Goal: Transaction & Acquisition: Purchase product/service

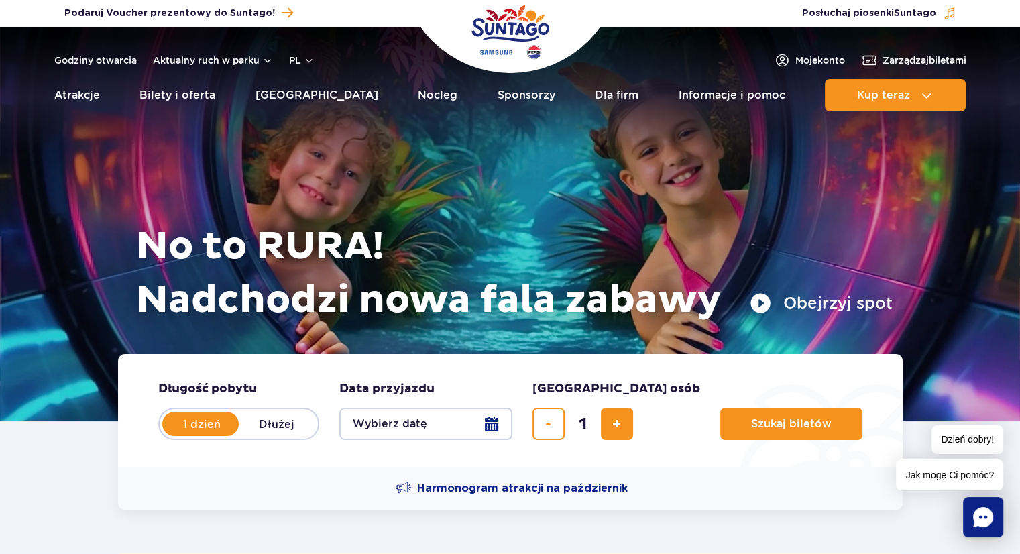
click at [490, 422] on button "Wybierz datę" at bounding box center [425, 424] width 173 height 32
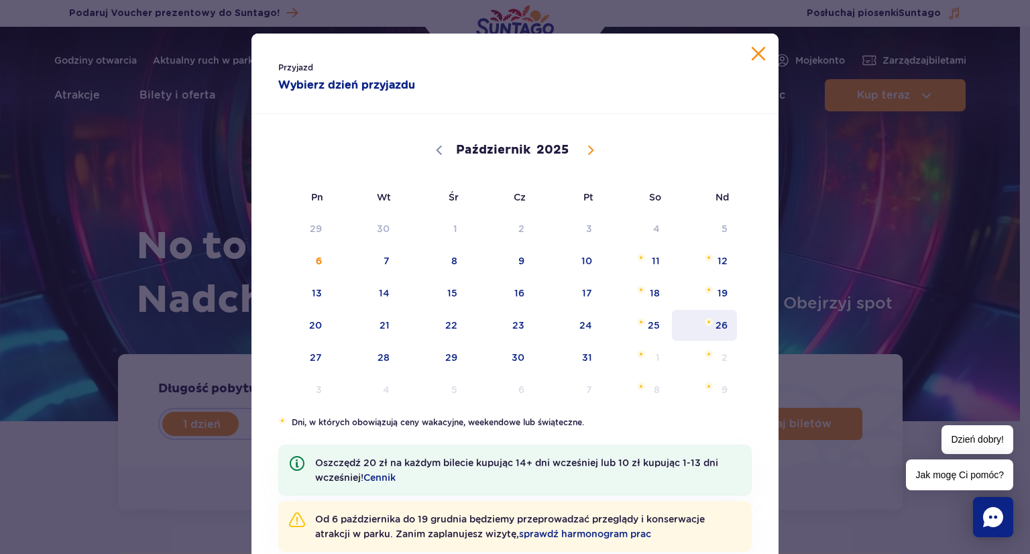
click at [720, 323] on span "26" at bounding box center [705, 325] width 68 height 31
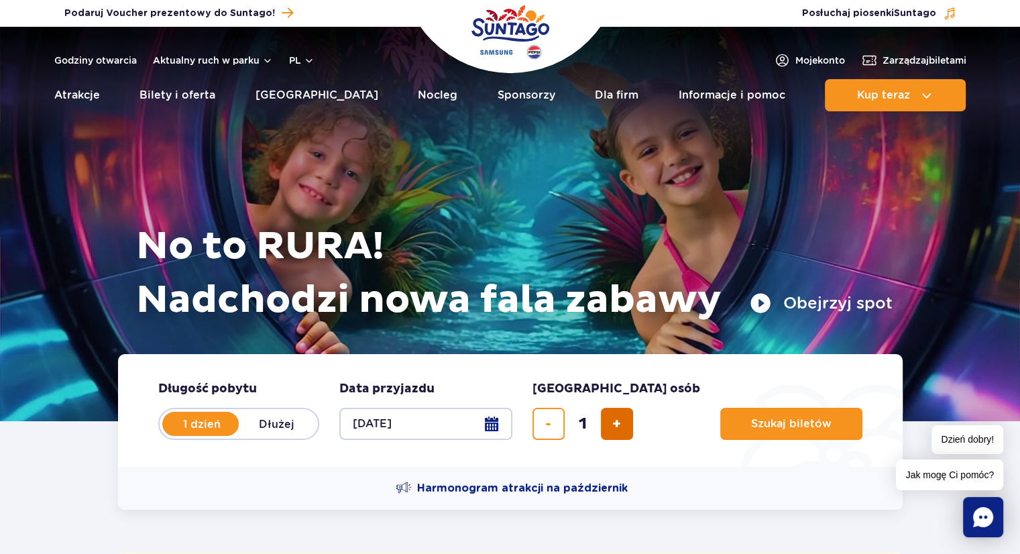
click at [614, 424] on span "dodaj bilet" at bounding box center [616, 424] width 9 height 0
type input "4"
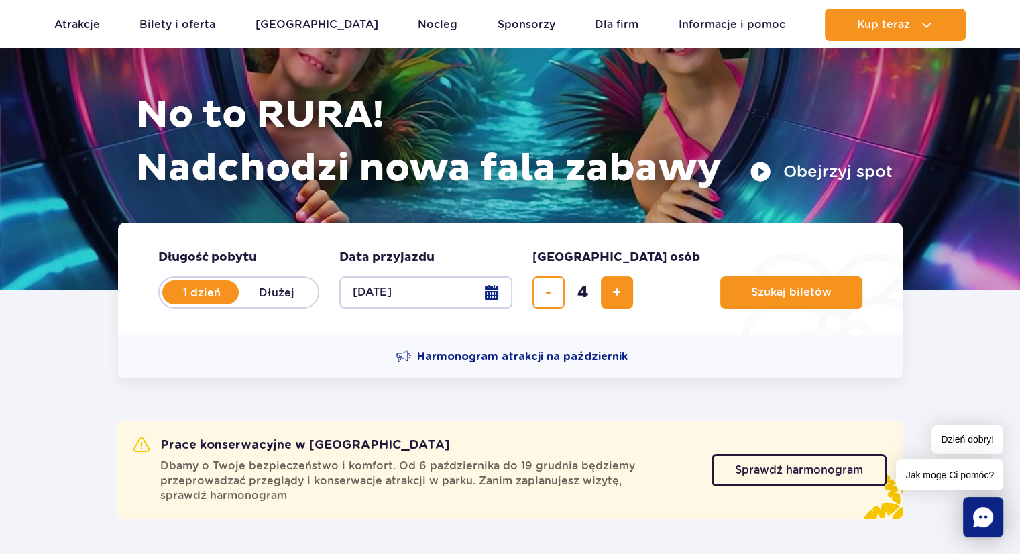
scroll to position [134, 0]
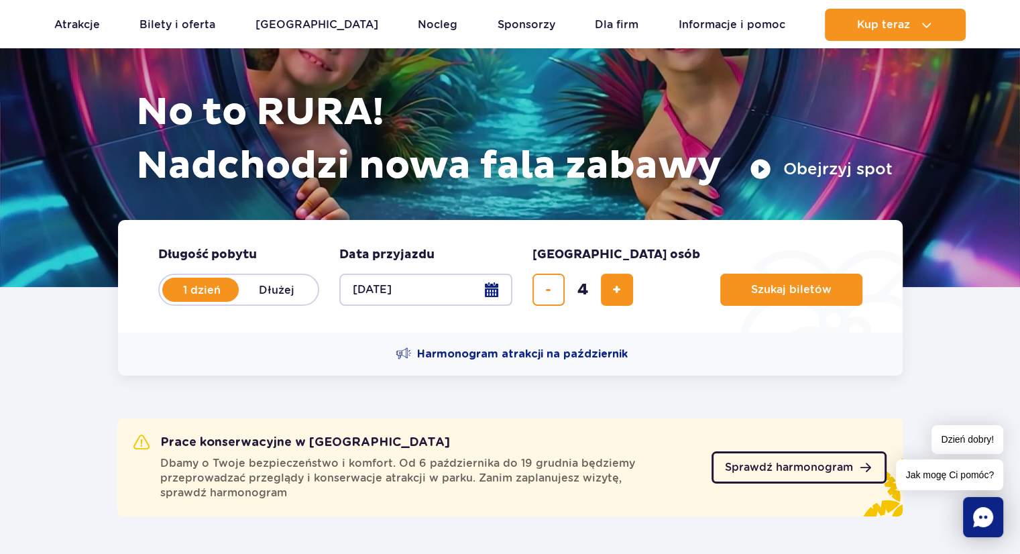
click at [790, 460] on link "Sprawdź harmonogram" at bounding box center [798, 467] width 175 height 32
click at [746, 288] on span "Szukaj biletów" at bounding box center [786, 290] width 80 height 12
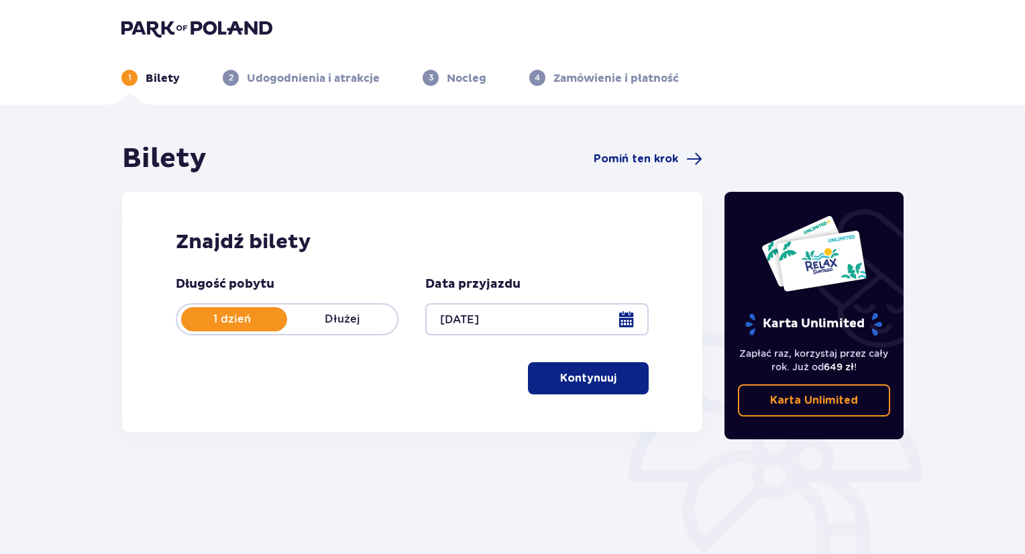
click at [597, 379] on p "Kontynuuj" at bounding box center [588, 378] width 56 height 15
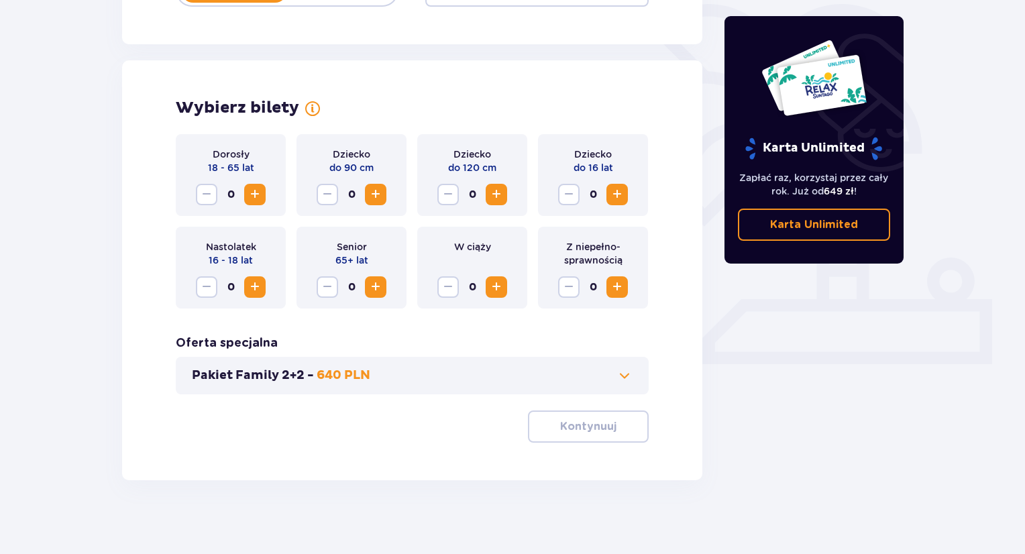
scroll to position [335, 0]
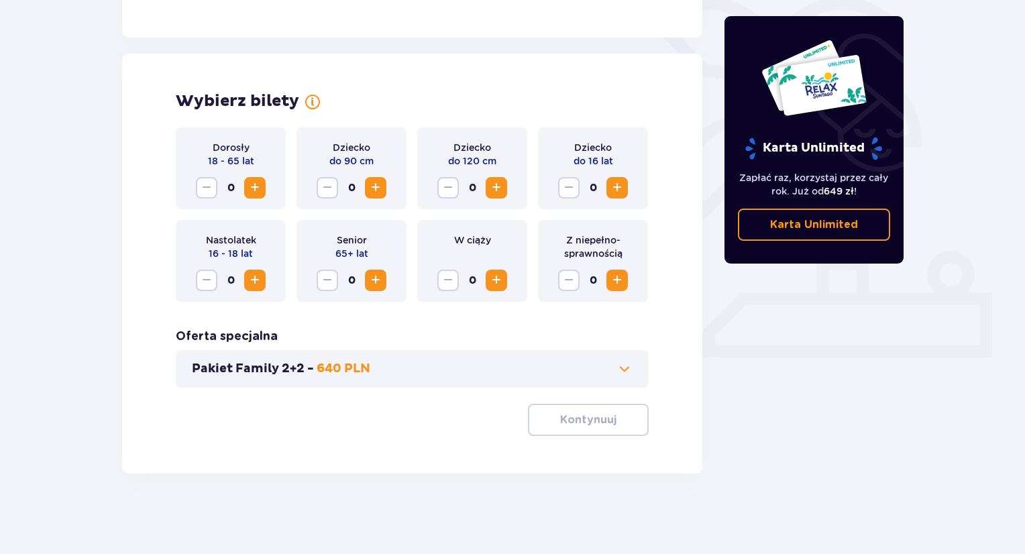
click at [625, 368] on span at bounding box center [624, 369] width 16 height 16
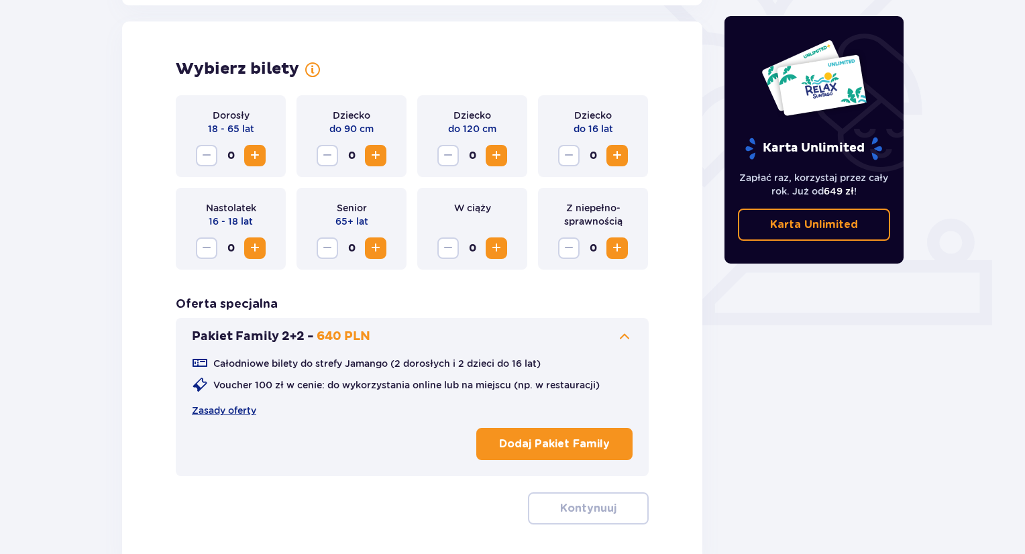
scroll to position [373, 0]
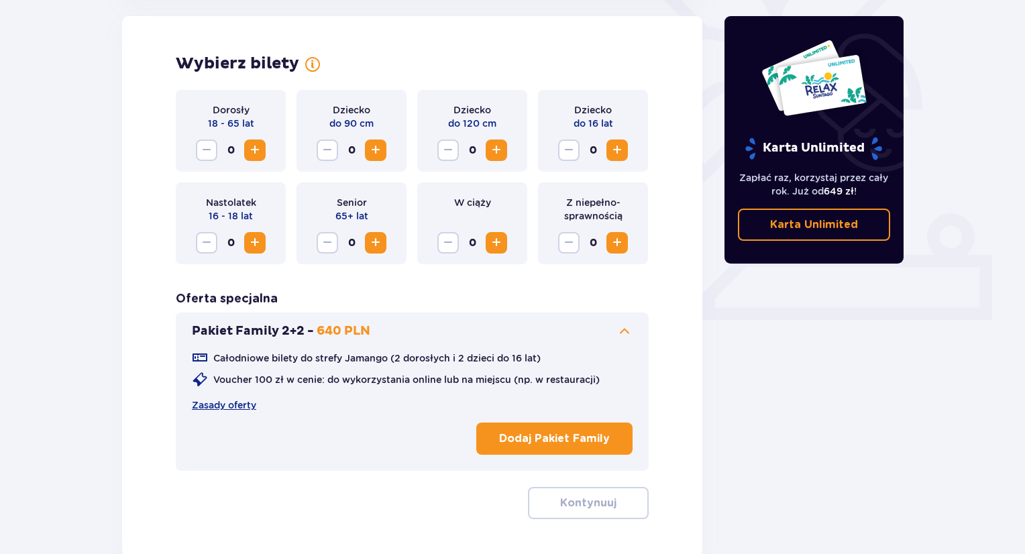
click at [626, 328] on span at bounding box center [624, 331] width 16 height 16
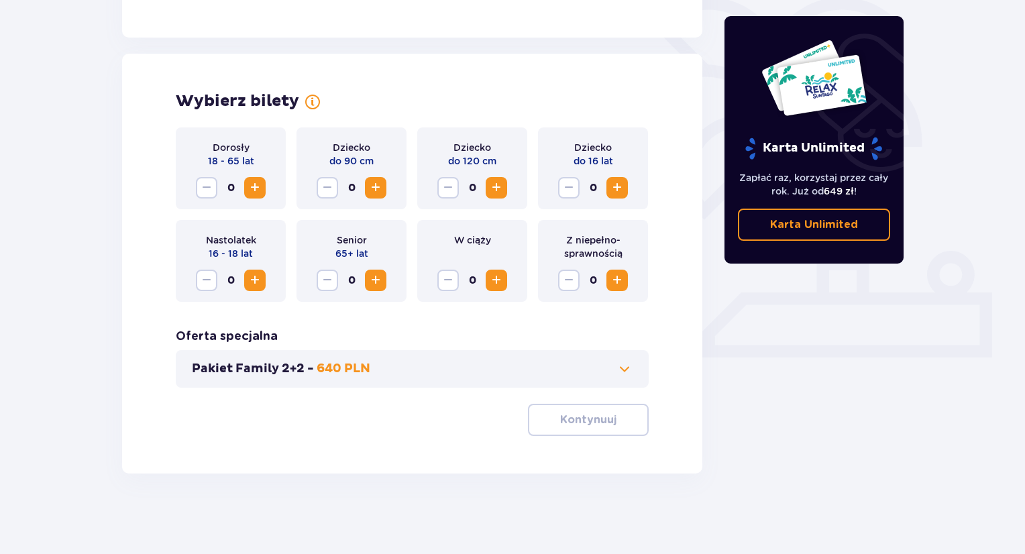
click at [254, 181] on span "Zwiększ" at bounding box center [255, 188] width 16 height 16
click at [378, 277] on span "Zwiększ" at bounding box center [375, 280] width 16 height 16
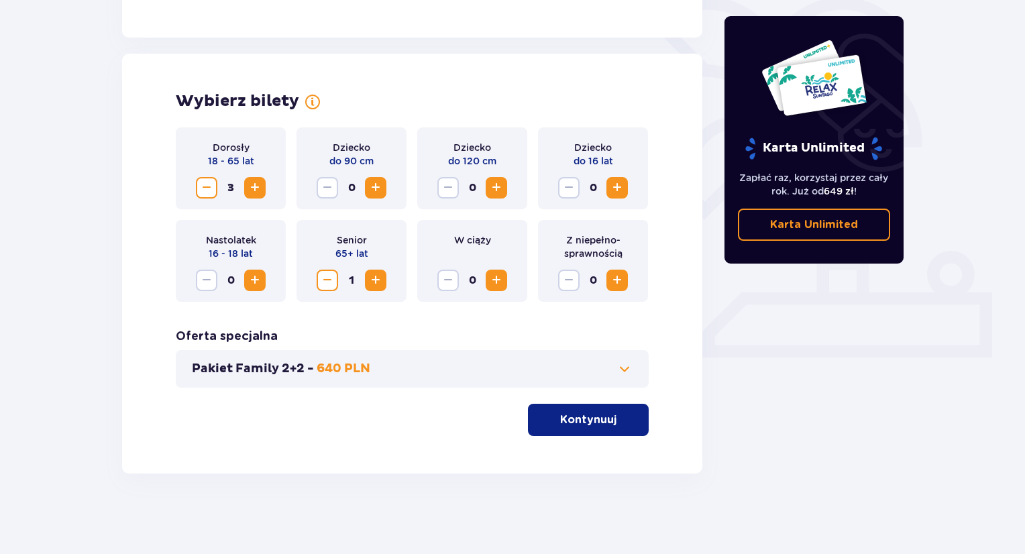
click at [593, 418] on p "Kontynuuj" at bounding box center [588, 419] width 56 height 15
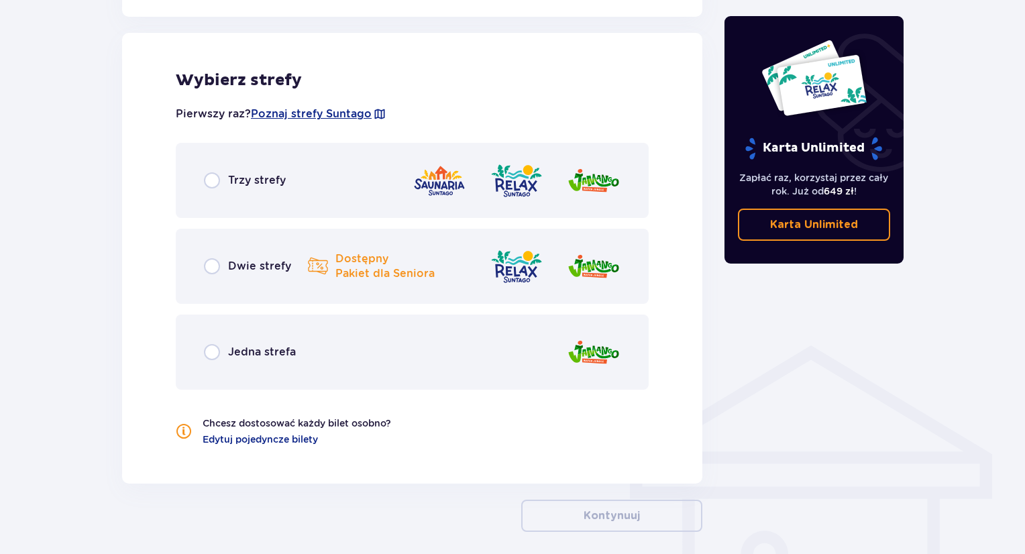
scroll to position [744, 0]
click at [217, 264] on input "radio" at bounding box center [212, 266] width 16 height 16
radio input "true"
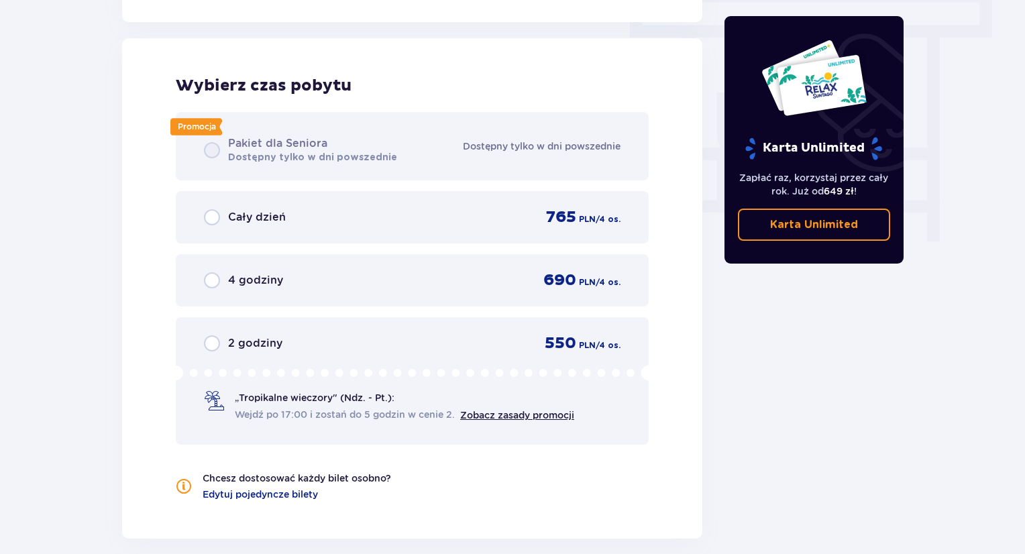
scroll to position [1211, 0]
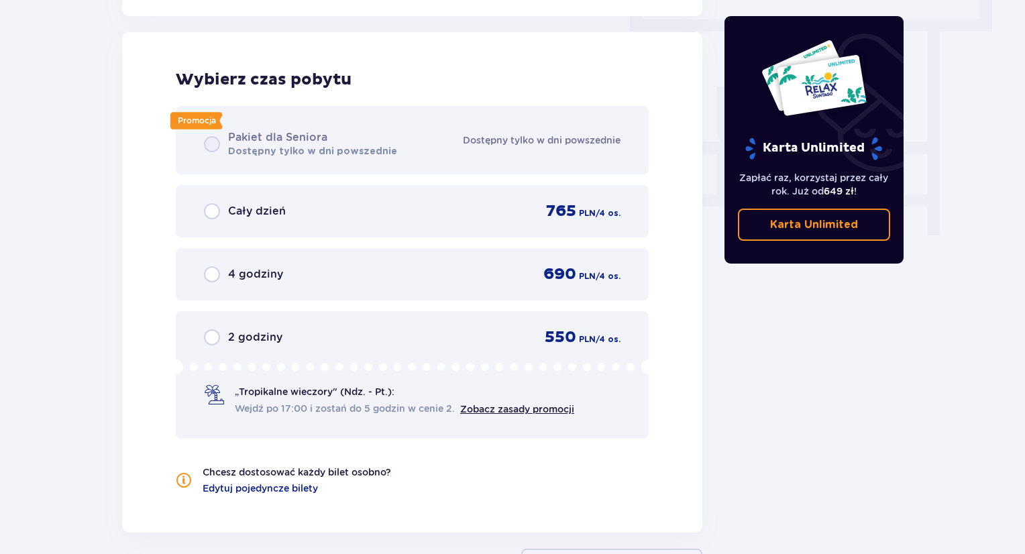
click at [212, 211] on input "radio" at bounding box center [212, 211] width 16 height 16
radio input "true"
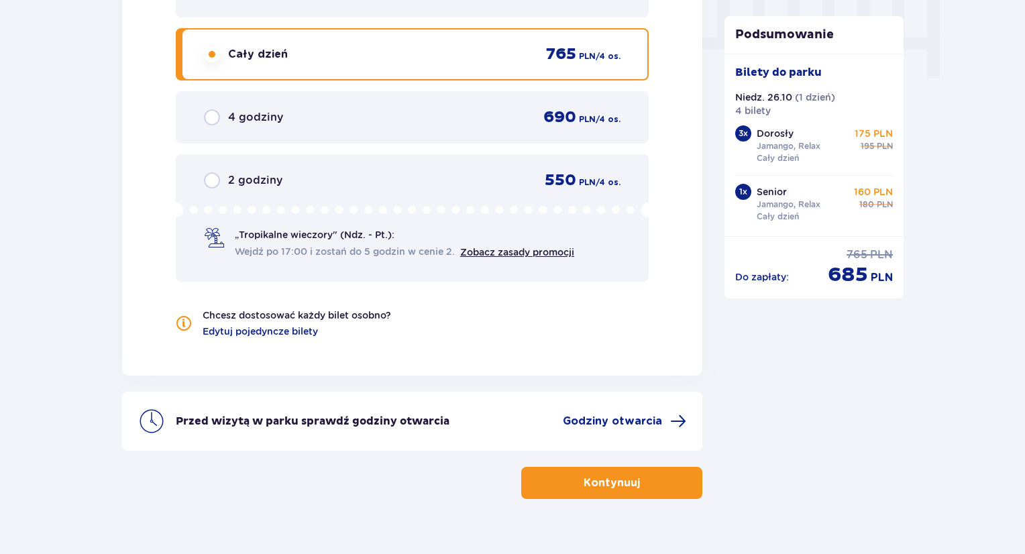
scroll to position [1391, 0]
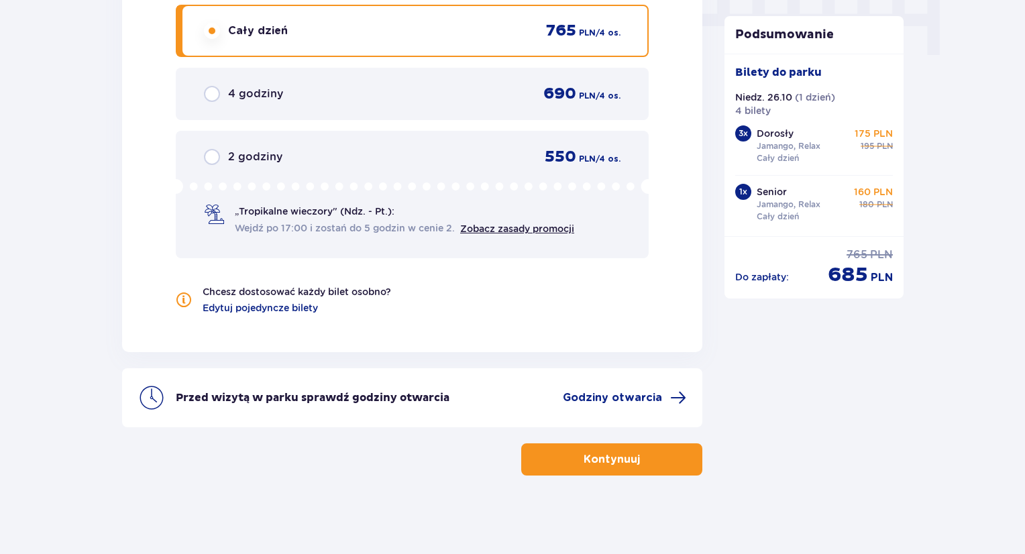
click at [617, 457] on p "Kontynuuj" at bounding box center [611, 459] width 56 height 15
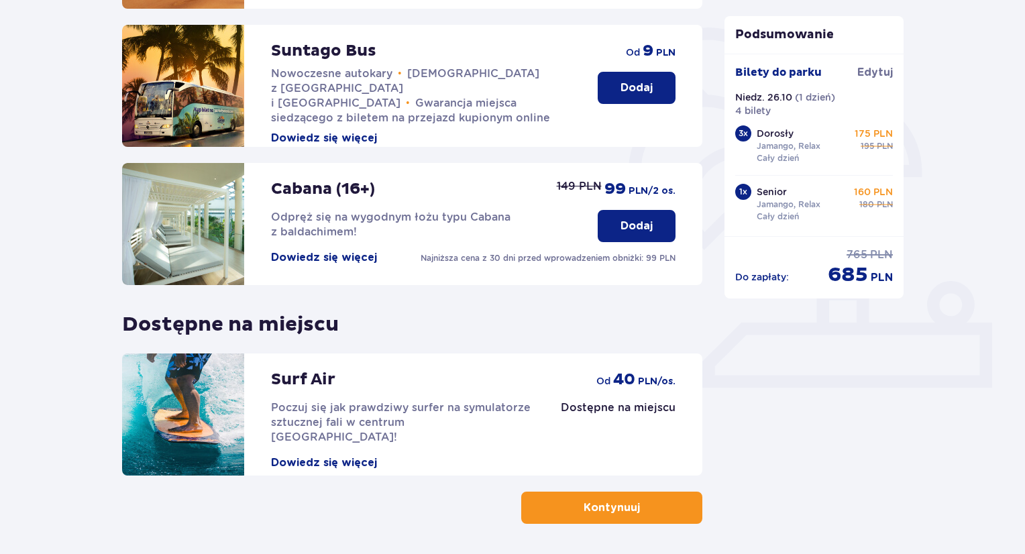
scroll to position [335, 0]
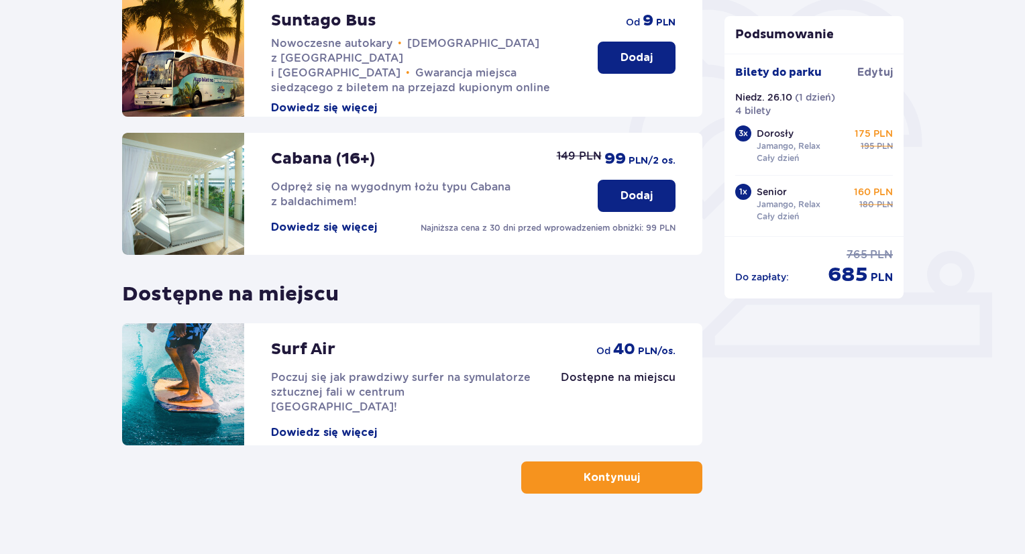
click at [606, 478] on p "Kontynuuj" at bounding box center [611, 477] width 56 height 15
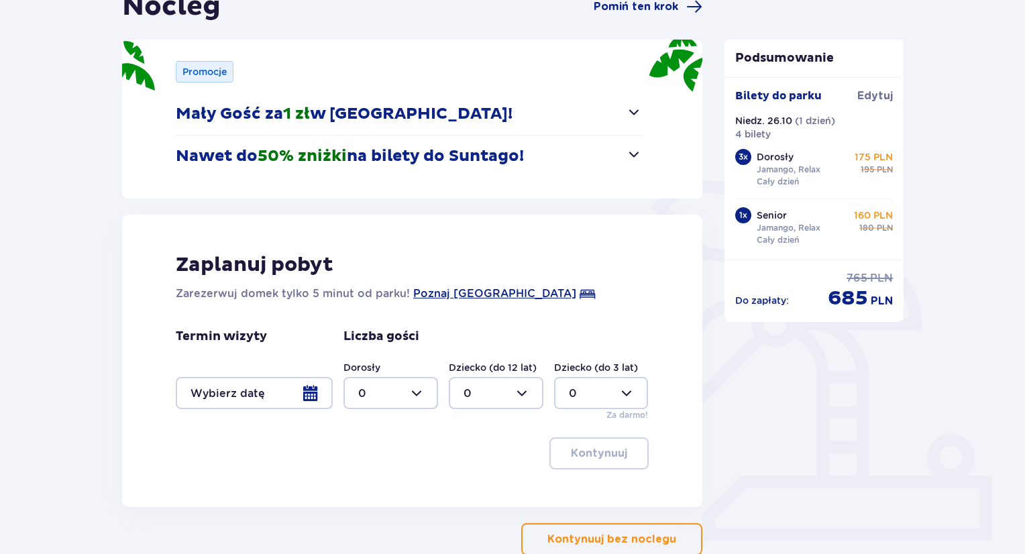
scroll to position [201, 0]
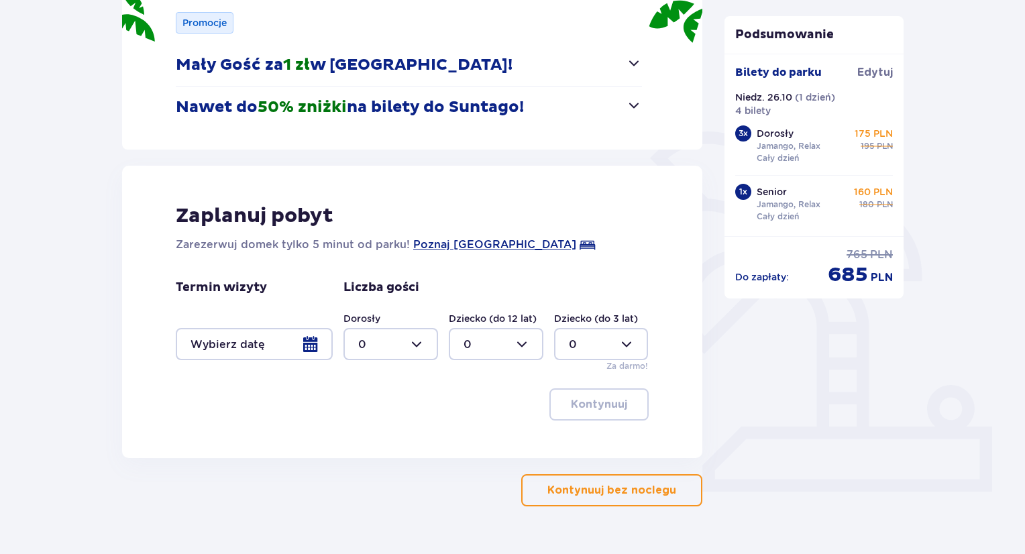
click at [667, 497] on button "Kontynuuj bez noclegu" at bounding box center [611, 490] width 181 height 32
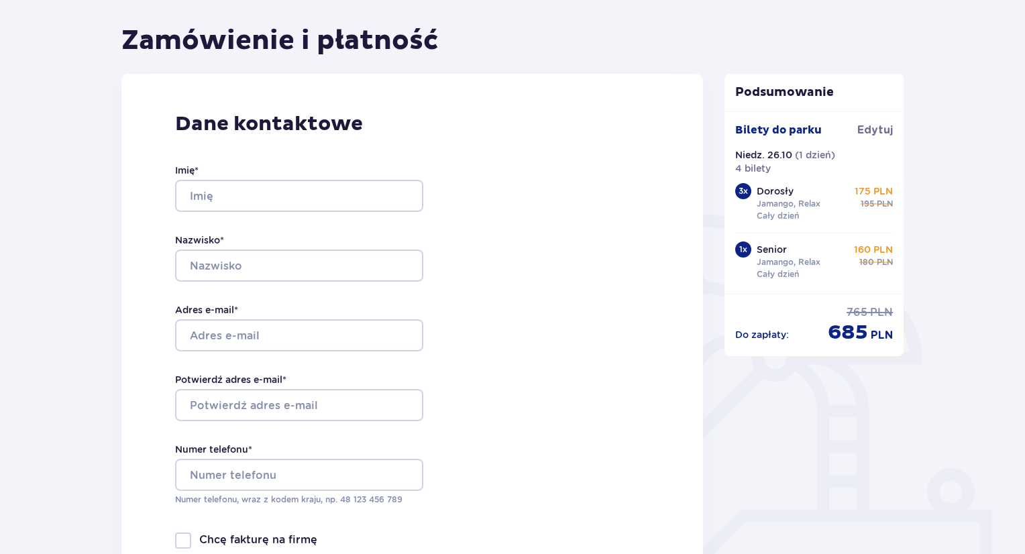
scroll to position [134, 0]
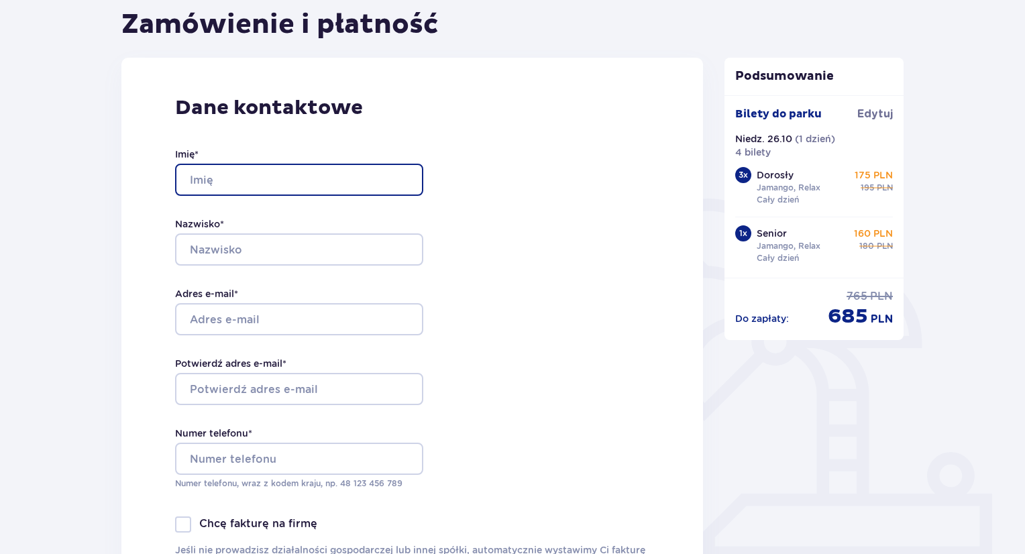
click at [220, 176] on input "Imię *" at bounding box center [299, 180] width 248 height 32
type input "Małgorzata"
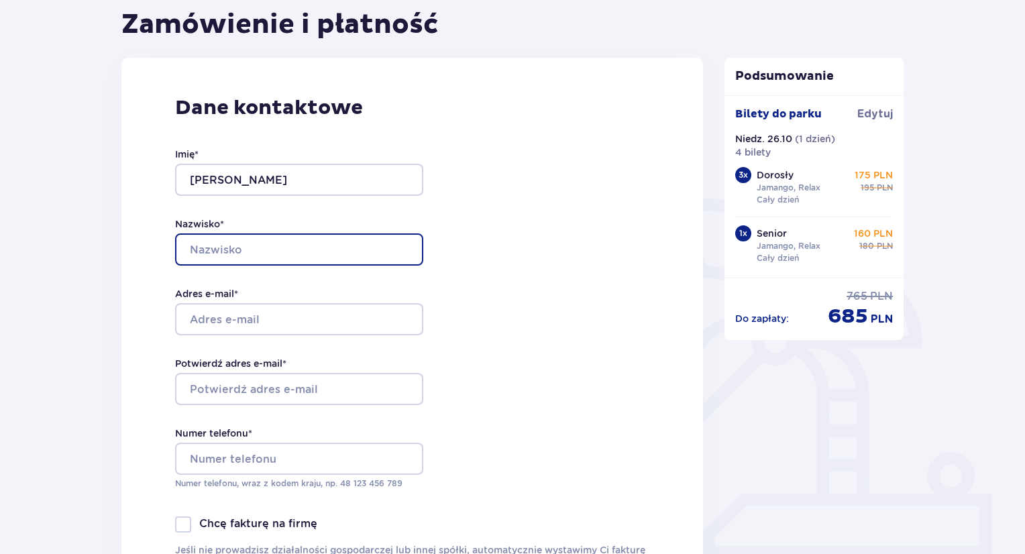
type input "Rędzikowska"
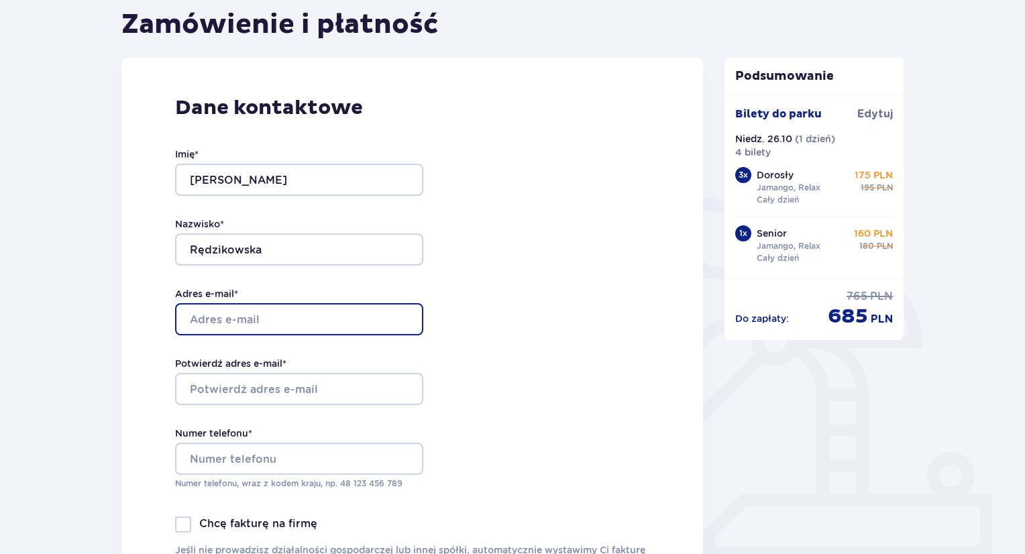
type input "[EMAIL_ADDRESS][DOMAIN_NAME]"
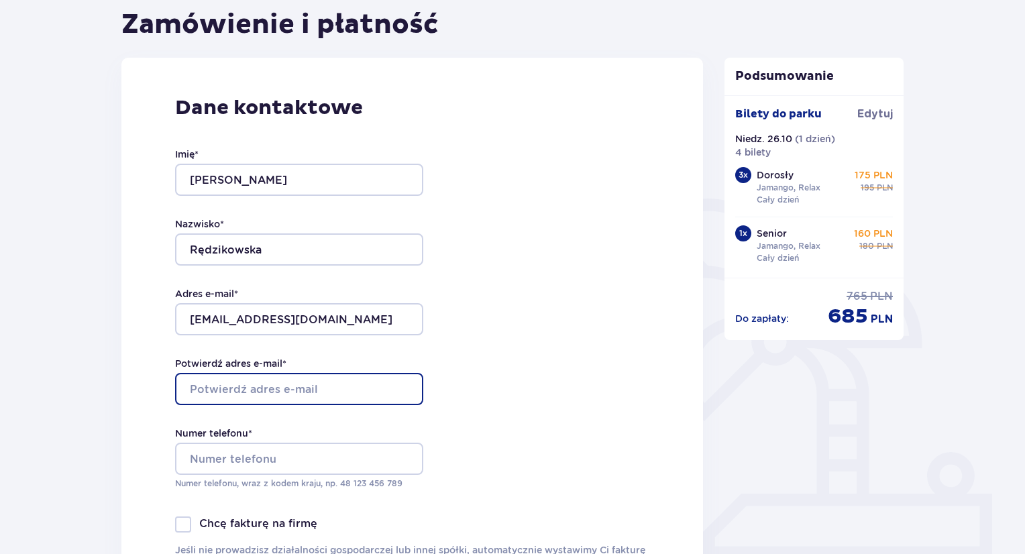
type input "[EMAIL_ADDRESS][DOMAIN_NAME]"
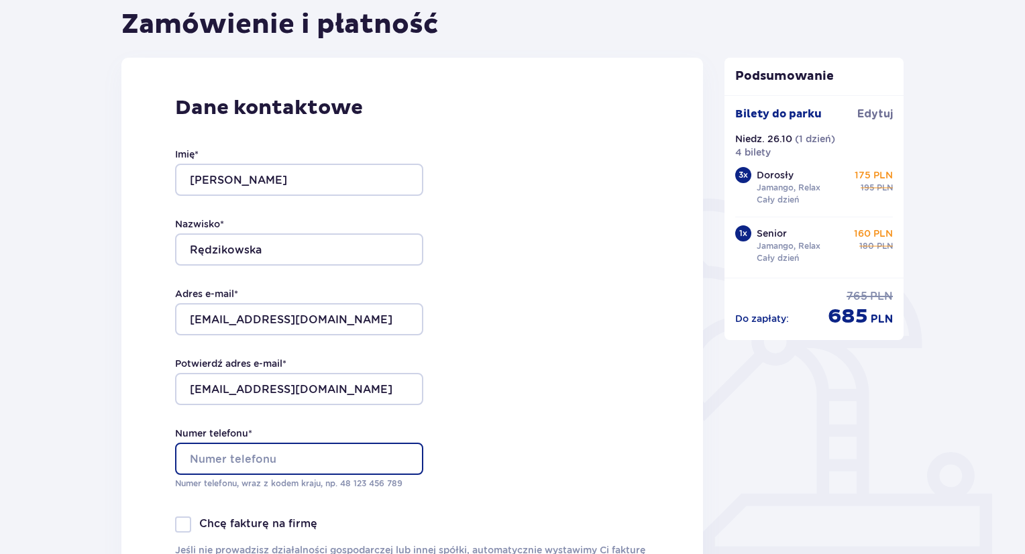
type input "600520413"
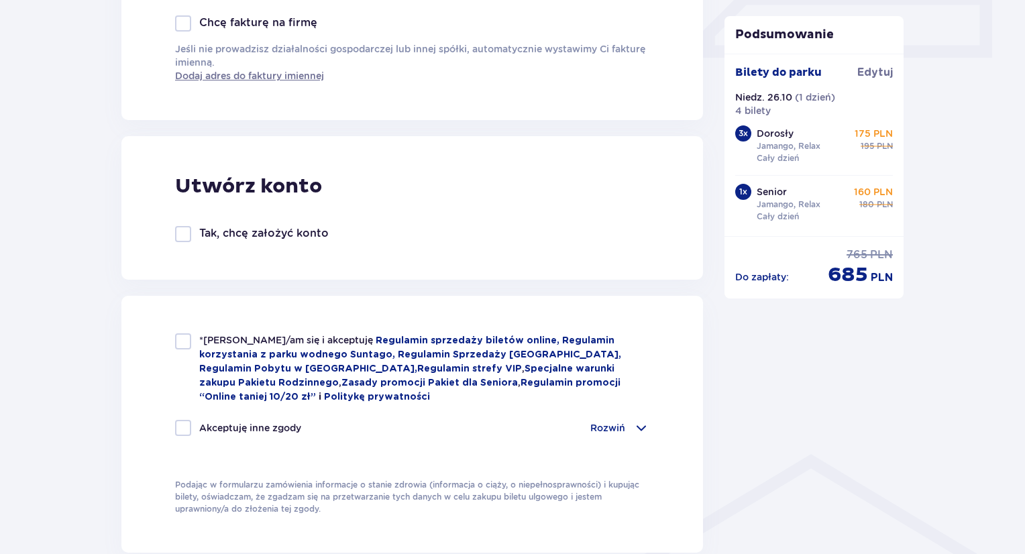
scroll to position [671, 0]
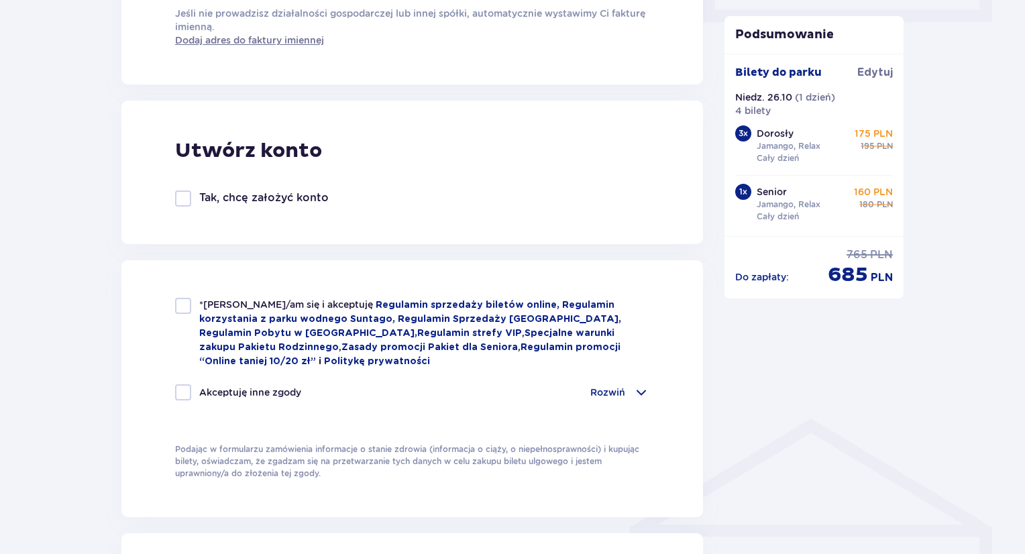
click at [184, 304] on div at bounding box center [183, 306] width 16 height 16
checkbox input "true"
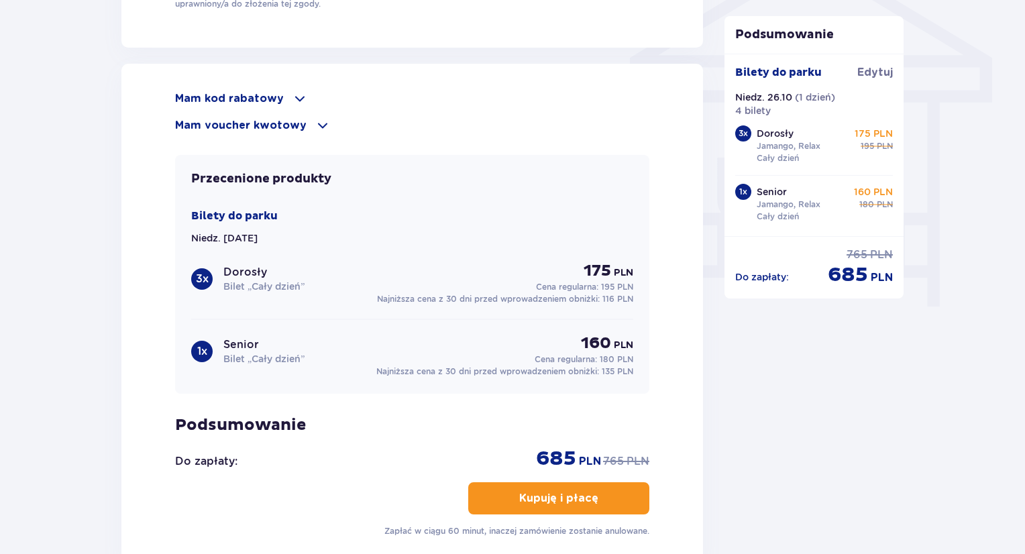
scroll to position [1274, 0]
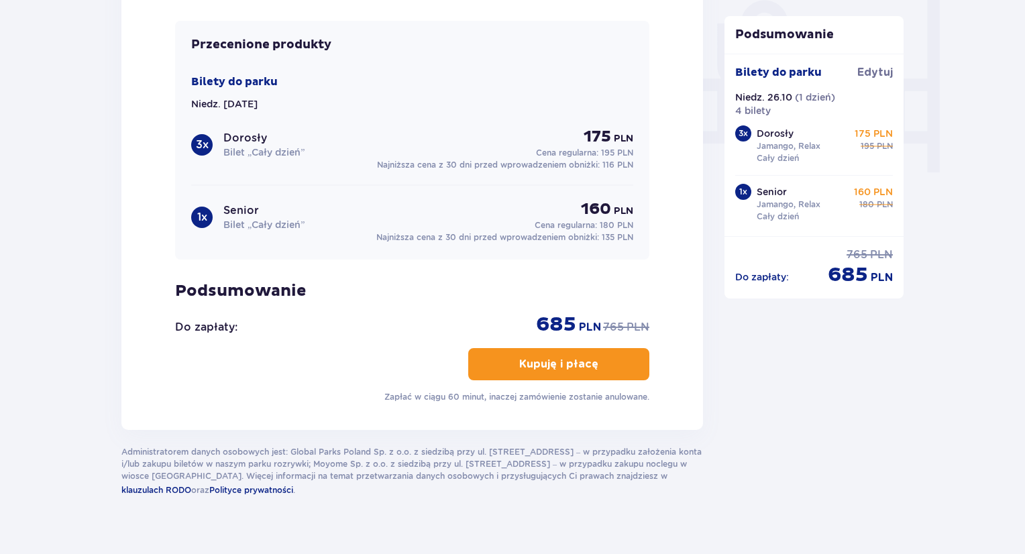
click at [563, 360] on p "Kupuję i płacę" at bounding box center [558, 364] width 79 height 15
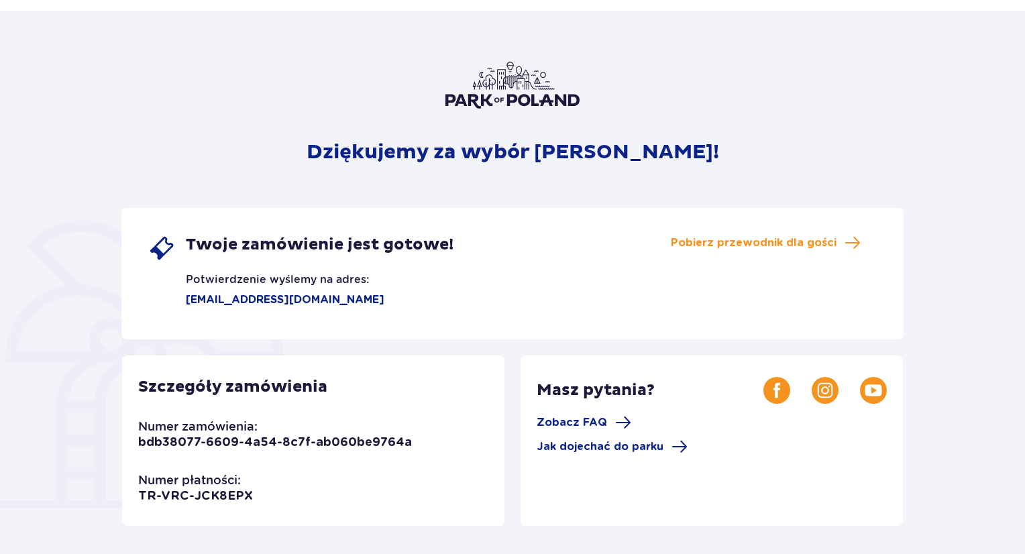
scroll to position [134, 0]
